Goal: Transaction & Acquisition: Register for event/course

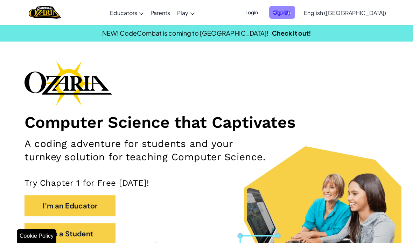
click at [295, 14] on span "Sign Up" at bounding box center [282, 12] width 26 height 13
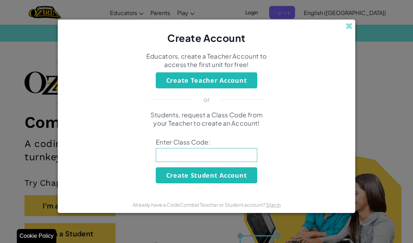
click at [242, 158] on input at bounding box center [206, 155] width 101 height 14
type input "MusicTableBad"
click at [231, 183] on button "Create Student Account" at bounding box center [206, 176] width 101 height 16
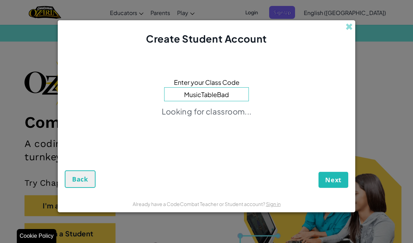
click at [242, 176] on div "Next Back" at bounding box center [206, 167] width 283 height 42
click at [336, 182] on span "Next" at bounding box center [333, 180] width 16 height 8
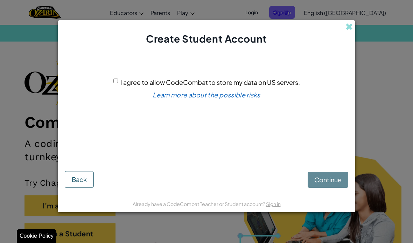
click at [125, 85] on span "I agree to allow CodeCombat to store my data on US servers." at bounding box center [209, 82] width 179 height 8
click at [118, 83] on input "I agree to allow CodeCombat to store my data on US servers." at bounding box center [115, 81] width 5 height 5
click at [331, 182] on div "Continue Back" at bounding box center [206, 172] width 283 height 31
click at [115, 83] on input "I agree to allow CodeCombat to store my data on US servers." at bounding box center [115, 81] width 5 height 5
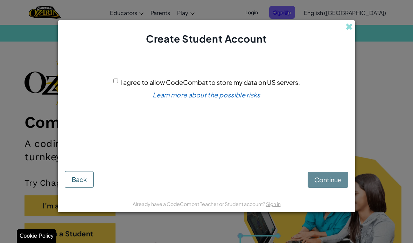
checkbox input "true"
click at [329, 186] on button "Continue" at bounding box center [327, 180] width 41 height 16
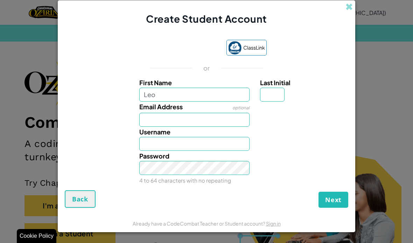
type input "Leo"
click at [272, 94] on input "Last Initial" at bounding box center [272, 95] width 24 height 14
type input "Leo"
type input "F"
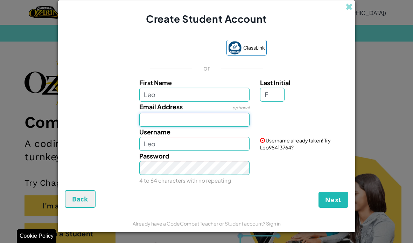
click at [212, 127] on input "Email Address" at bounding box center [194, 120] width 111 height 14
type input "LeoF"
type input "[PERSON_NAME][EMAIL_ADDRESS][DOMAIN_NAME]"
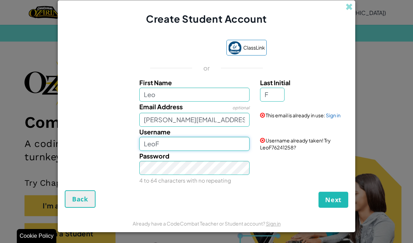
click at [214, 148] on input "LeoF" at bounding box center [194, 144] width 111 height 14
type input "Leo_playz"
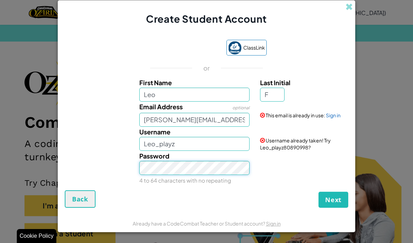
click at [333, 202] on button "Next" at bounding box center [333, 200] width 30 height 16
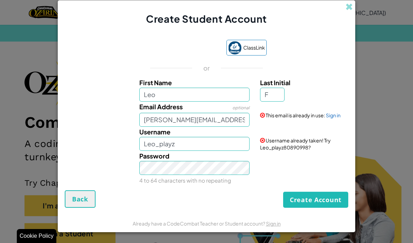
click at [332, 120] on div "Email Address optional [PERSON_NAME][EMAIL_ADDRESS][DOMAIN_NAME] This email is …" at bounding box center [206, 114] width 290 height 25
click at [339, 115] on link "Sign in" at bounding box center [333, 115] width 15 height 6
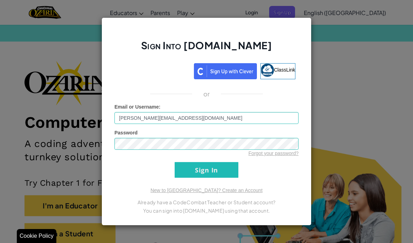
click at [221, 172] on input "Sign In" at bounding box center [207, 170] width 64 height 16
click at [218, 165] on input "Sign In" at bounding box center [207, 170] width 64 height 16
